Goal: Task Accomplishment & Management: Manage account settings

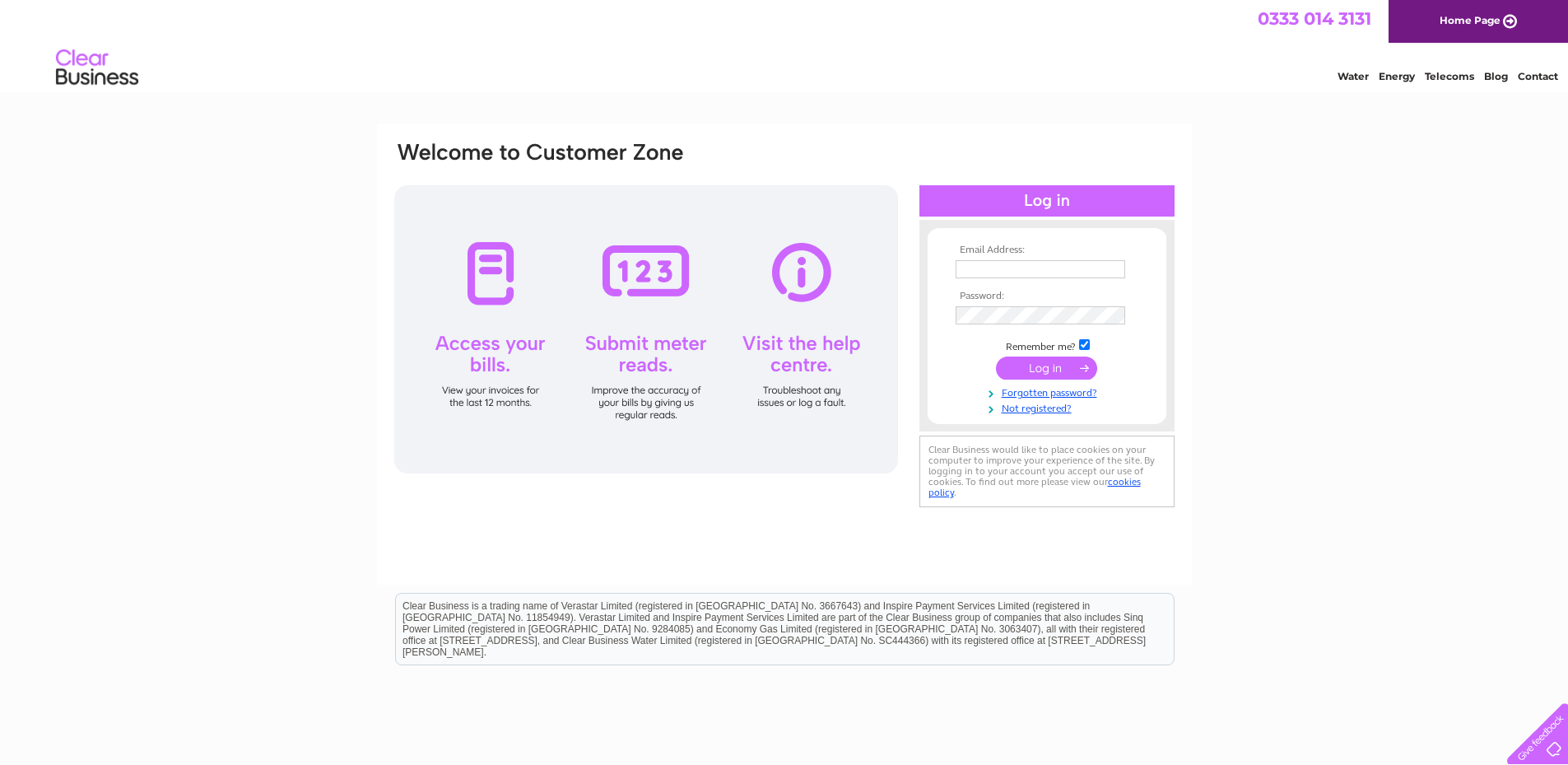
click at [975, 268] on input "text" at bounding box center [1041, 270] width 170 height 18
type input "stvincentsek@gmail.com"
click at [1042, 368] on input "submit" at bounding box center [1046, 369] width 101 height 23
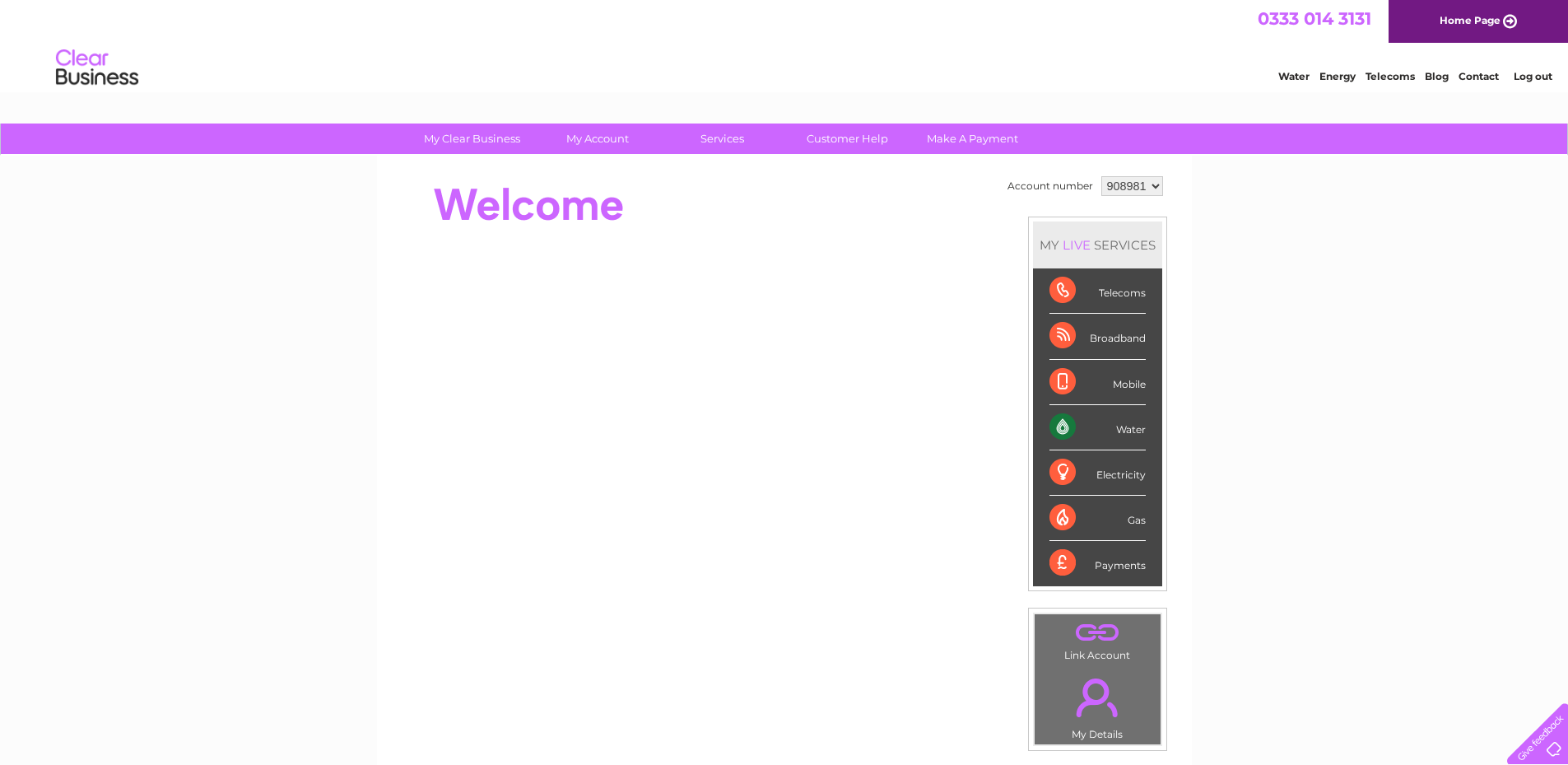
click at [1117, 428] on div "Water" at bounding box center [1097, 428] width 96 height 46
click at [1057, 428] on div "Water" at bounding box center [1097, 428] width 96 height 46
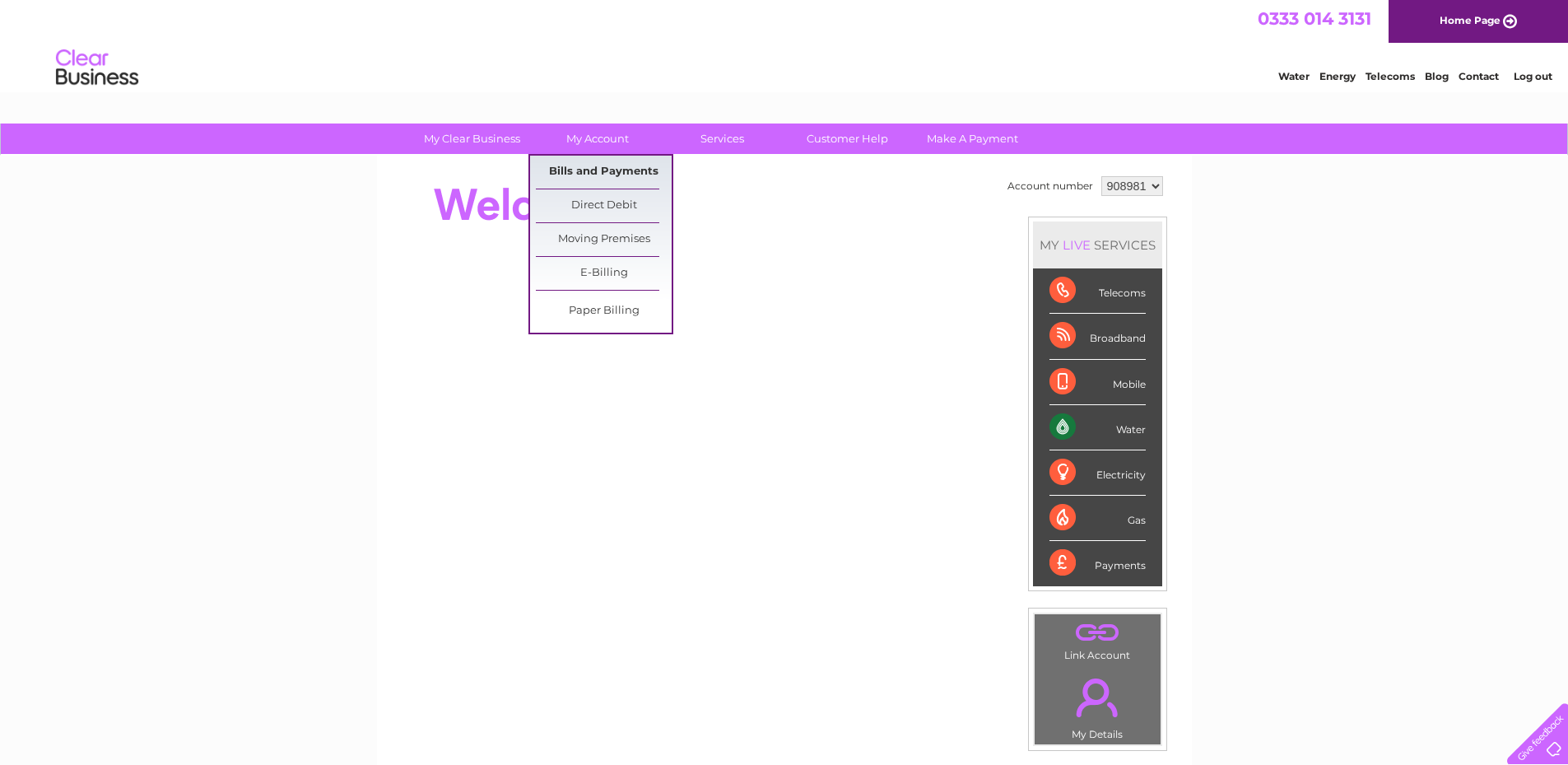
click at [601, 171] on link "Bills and Payments" at bounding box center [603, 172] width 136 height 33
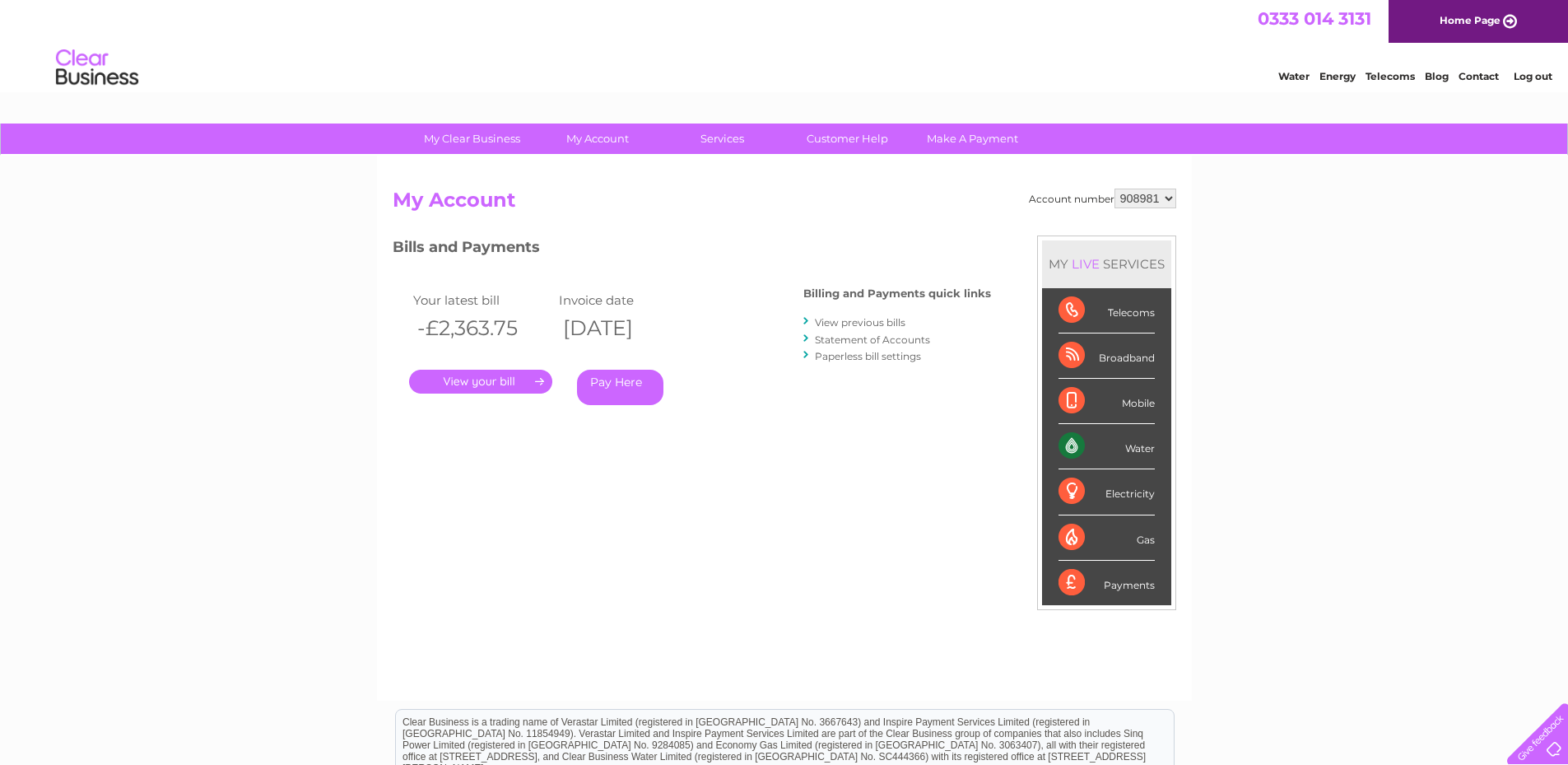
click at [480, 377] on link "." at bounding box center [481, 381] width 143 height 24
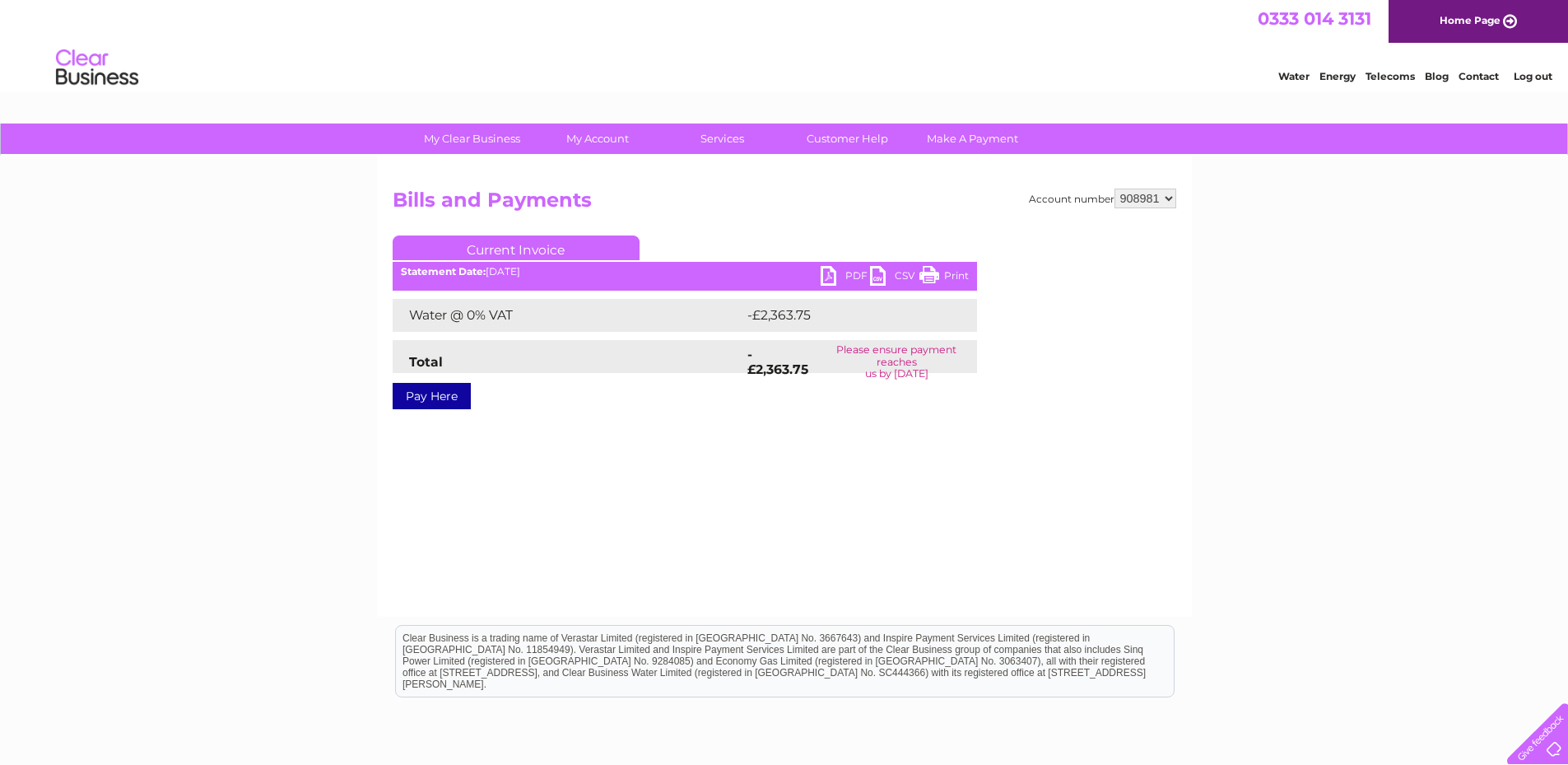
click at [875, 273] on link "CSV" at bounding box center [895, 278] width 49 height 24
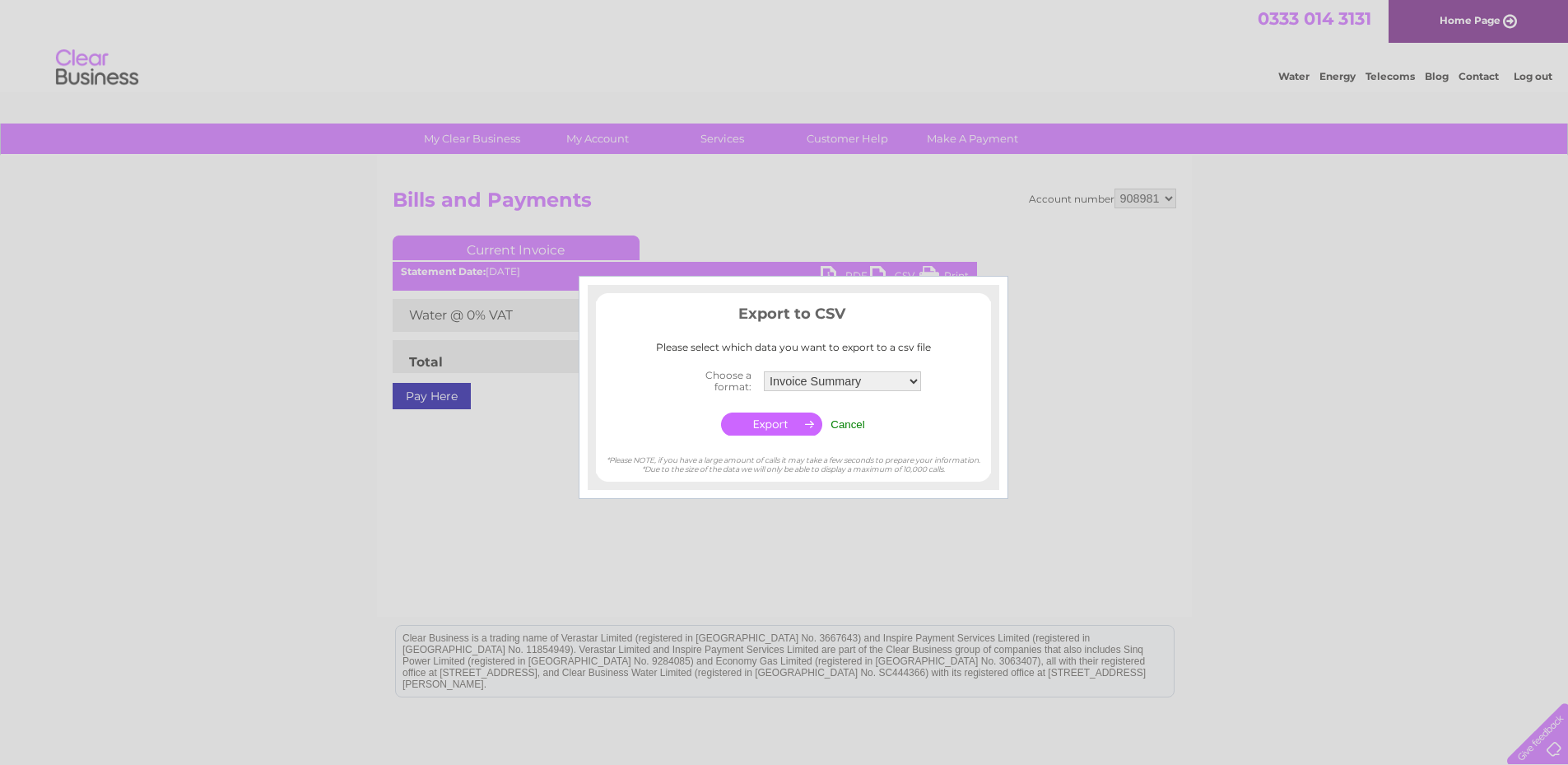
click at [770, 423] on input "button" at bounding box center [771, 423] width 101 height 23
